Goal: Transaction & Acquisition: Purchase product/service

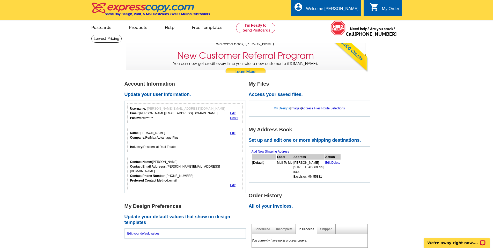
click at [277, 108] on link "My Designs" at bounding box center [282, 109] width 16 height 4
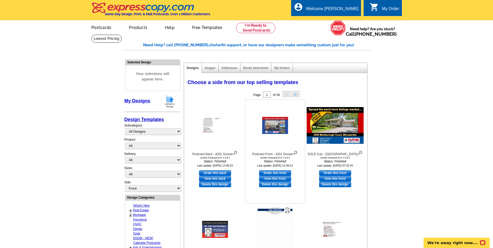
click at [276, 178] on link "View this front" at bounding box center [275, 179] width 32 height 6
click at [267, 175] on link "Order this front" at bounding box center [275, 173] width 32 height 6
select select "2"
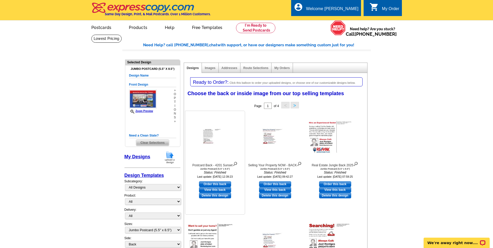
click at [209, 189] on link "View this back" at bounding box center [215, 190] width 32 height 6
click at [213, 183] on link "Order this back" at bounding box center [215, 184] width 32 height 6
select select "front"
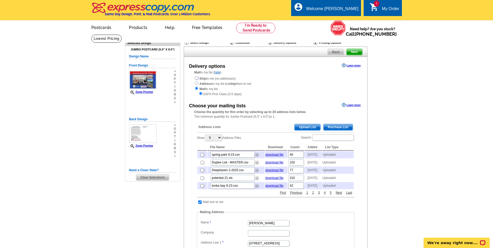
click at [196, 77] on input "radio" at bounding box center [196, 77] width 3 height 3
radio input "true"
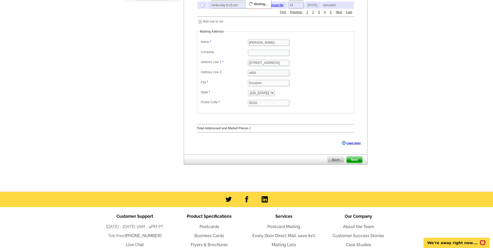
scroll to position [181, 0]
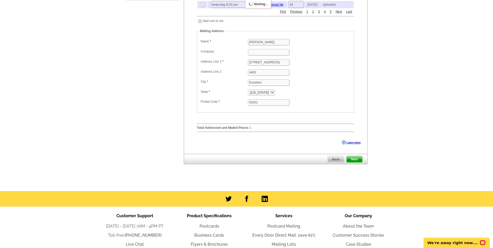
click at [356, 162] on span "Next" at bounding box center [354, 159] width 16 height 6
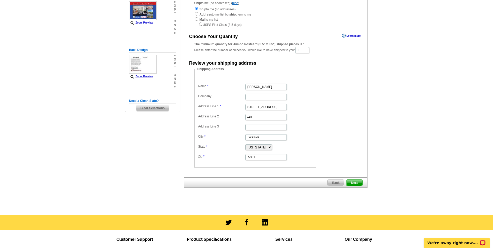
scroll to position [0, 0]
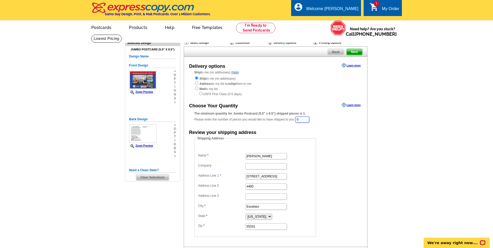
drag, startPoint x: 306, startPoint y: 121, endPoint x: 293, endPoint y: 121, distance: 12.7
click at [293, 121] on div "The minimum quantity for Jumbo Postcard (5.5" x 8.5") shipped pieces is 1. Plea…" at bounding box center [275, 117] width 162 height 12
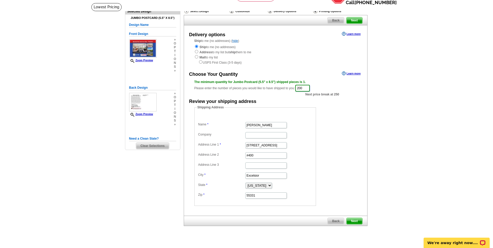
scroll to position [78, 0]
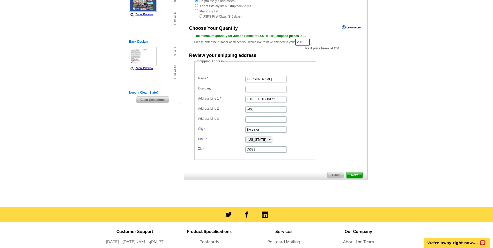
type input "200"
click at [354, 177] on span "Next" at bounding box center [354, 175] width 16 height 6
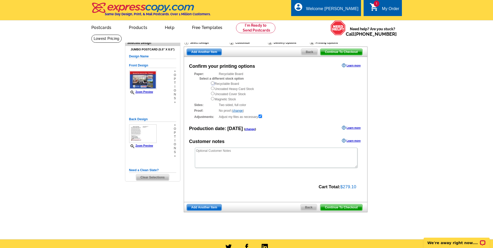
click at [213, 85] on input "radio" at bounding box center [212, 82] width 3 height 3
radio input "true"
click at [332, 209] on span "Continue To Checkout" at bounding box center [341, 207] width 42 height 6
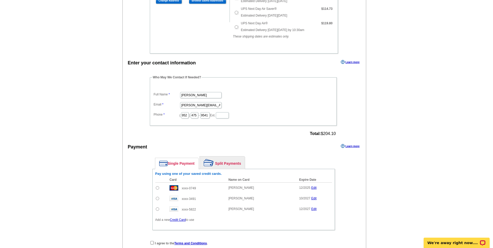
scroll to position [207, 0]
click at [157, 199] on input "radio" at bounding box center [157, 197] width 3 height 3
radio input "true"
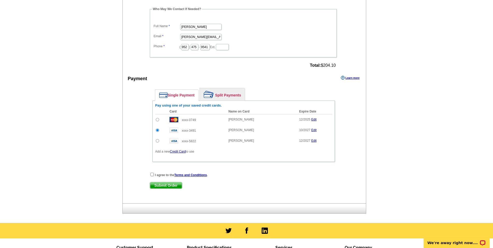
scroll to position [284, 0]
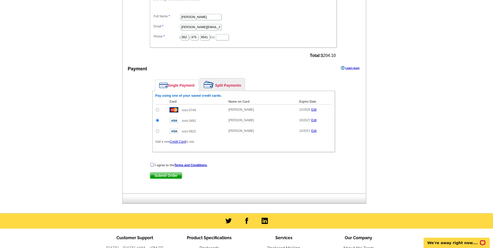
click at [152, 165] on input "checkbox" at bounding box center [151, 164] width 3 height 3
checkbox input "true"
click at [163, 177] on span "Submit Order" at bounding box center [166, 176] width 32 height 6
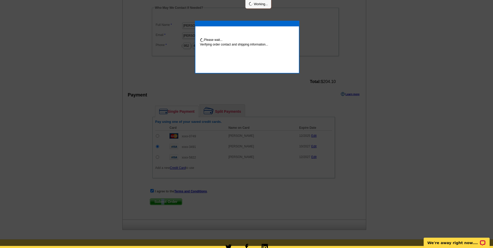
scroll to position [282, 0]
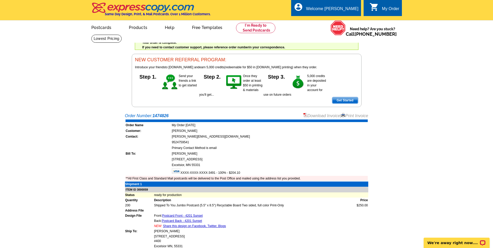
click at [357, 117] on link "Print Invoice" at bounding box center [354, 116] width 27 height 4
